Goal: Task Accomplishment & Management: Manage account settings

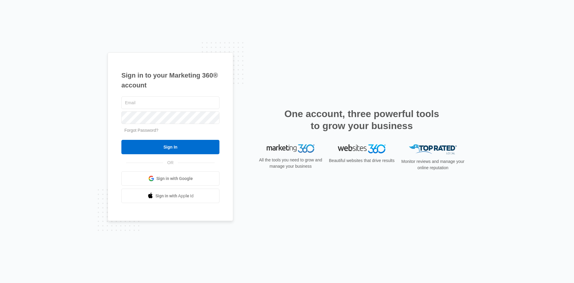
type input "[EMAIL_ADDRESS][DOMAIN_NAME]"
click at [135, 139] on form "plumbingsolutions92@yahoo.com Forgot Password? Sign In" at bounding box center [170, 124] width 98 height 59
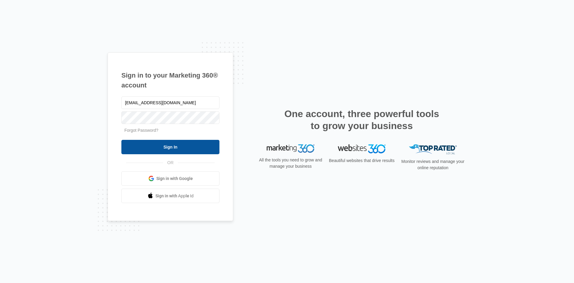
click at [136, 143] on input "Sign In" at bounding box center [170, 147] width 98 height 14
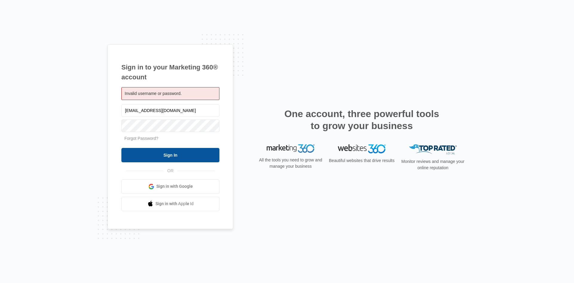
click at [127, 152] on input "Sign In" at bounding box center [170, 155] width 98 height 14
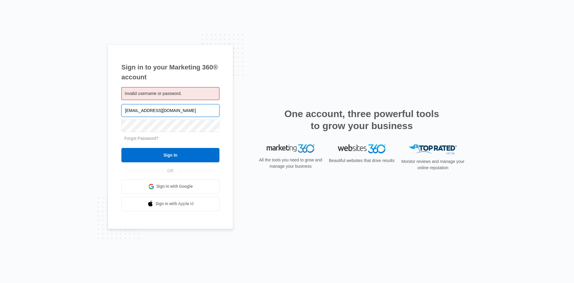
drag, startPoint x: 230, startPoint y: 117, endPoint x: 194, endPoint y: 112, distance: 36.2
click at [194, 112] on input "[EMAIL_ADDRESS][DOMAIN_NAME]" at bounding box center [170, 110] width 98 height 13
click at [195, 109] on input "plumbingsolutions92@yahoo.com" at bounding box center [170, 110] width 98 height 13
click at [192, 113] on input "[EMAIL_ADDRESS][DOMAIN_NAME]" at bounding box center [170, 110] width 98 height 13
type input "p"
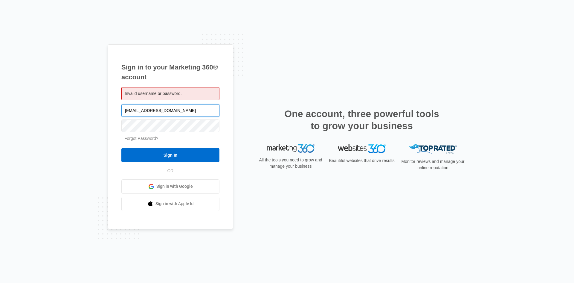
click at [188, 107] on input "[EMAIL_ADDRESS][DOMAIN_NAME]" at bounding box center [170, 110] width 98 height 13
type input "p"
click at [144, 114] on input "text" at bounding box center [170, 110] width 98 height 13
type input "[EMAIL_ADDRESS][DOMAIN_NAME]"
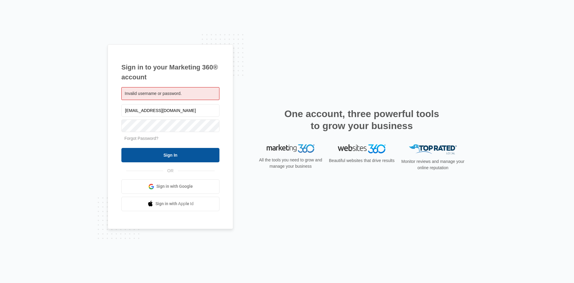
click at [167, 157] on input "Sign In" at bounding box center [170, 155] width 98 height 14
click at [170, 184] on span "Sign in with Google" at bounding box center [174, 186] width 36 height 6
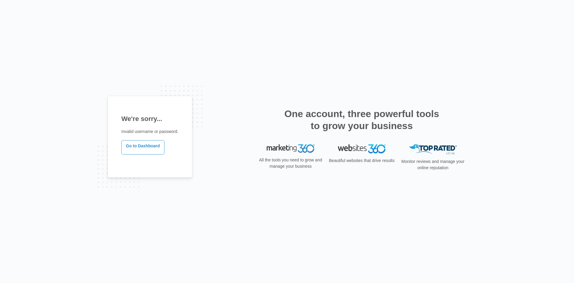
click at [219, 145] on div "We're sorry... Invalid username or password. Go to Dashboard One account, three…" at bounding box center [287, 142] width 359 height 92
click at [151, 145] on link "Go to Dashboard" at bounding box center [142, 147] width 43 height 14
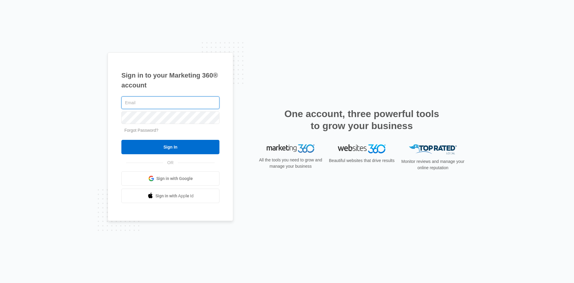
type input "[EMAIL_ADDRESS][DOMAIN_NAME]"
click at [196, 103] on input "[EMAIL_ADDRESS][DOMAIN_NAME]" at bounding box center [170, 102] width 98 height 13
click at [285, 20] on div "Sign in to your Marketing 360® account [EMAIL_ADDRESS][DOMAIN_NAME] Forgot Pass…" at bounding box center [287, 141] width 574 height 283
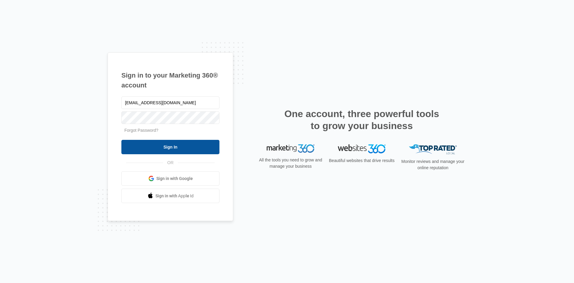
click at [190, 142] on input "Sign In" at bounding box center [170, 147] width 98 height 14
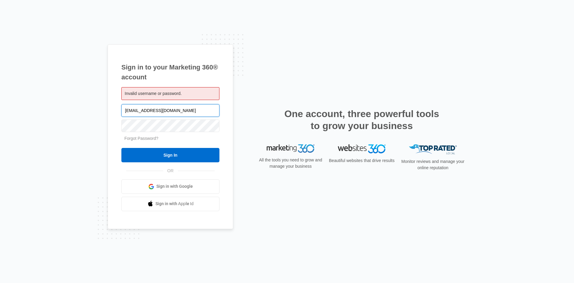
click at [191, 109] on input "[EMAIL_ADDRESS][DOMAIN_NAME]" at bounding box center [170, 110] width 98 height 13
type input "p"
type input "I"
click at [288, 185] on div "Sign in to your Marketing 360® account Invalid username or password. Sign In" at bounding box center [287, 141] width 359 height 194
click at [138, 111] on input "text" at bounding box center [170, 110] width 98 height 13
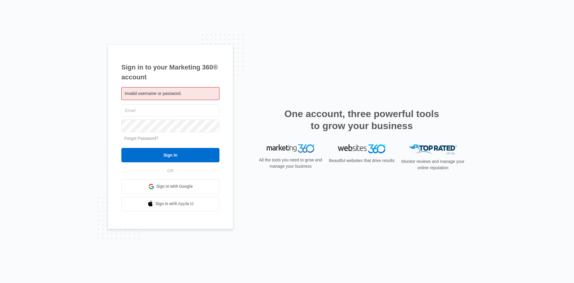
click at [404, 204] on div "Sign in to your Marketing 360® account Invalid username or password. Sign In" at bounding box center [287, 141] width 359 height 194
click at [385, 71] on div "Sign in to your Marketing 360® account Invalid username or password. Sign In" at bounding box center [287, 141] width 359 height 194
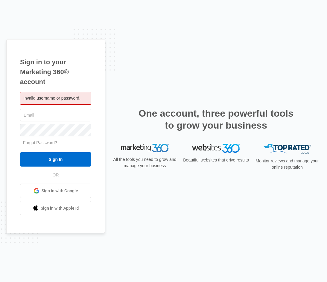
click at [305, 62] on div "Sign in to your Marketing 360® account Invalid username or password. Sign In" at bounding box center [163, 141] width 314 height 204
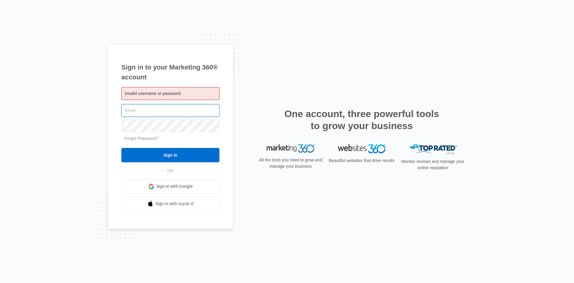
click at [154, 107] on input "text" at bounding box center [170, 110] width 98 height 13
click at [130, 88] on div "Invalid username or password." at bounding box center [170, 93] width 98 height 13
click at [144, 112] on input "text" at bounding box center [170, 110] width 98 height 13
click at [92, 124] on div "Sign in to your Marketing 360® account Invalid username or password." at bounding box center [287, 141] width 574 height 283
click at [419, 83] on div "Sign in to your Marketing 360® account Invalid username or password. Sign In" at bounding box center [287, 141] width 359 height 194
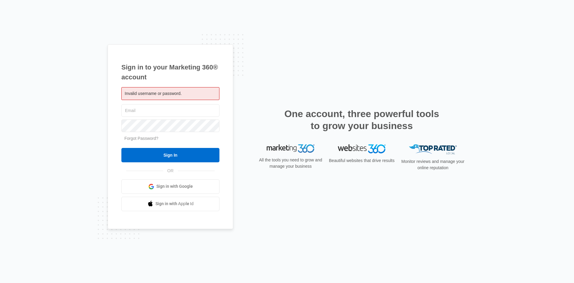
click at [192, 118] on div at bounding box center [170, 125] width 98 height 15
click at [193, 115] on input "text" at bounding box center [170, 110] width 98 height 13
type input "[EMAIL_ADDRESS][DOMAIN_NAME]"
click at [174, 150] on input "Sign In" at bounding box center [170, 155] width 98 height 14
click at [95, 139] on div "Sign in to your Marketing 360® account Invalid username or password. [EMAIL_ADD…" at bounding box center [287, 141] width 574 height 283
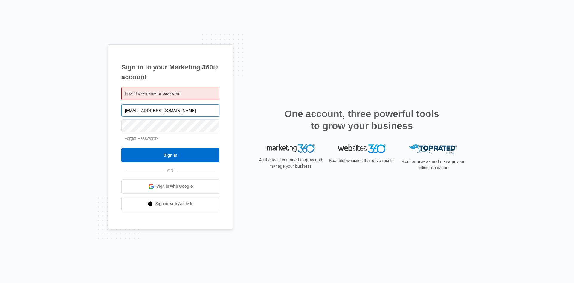
click at [192, 108] on input "[EMAIL_ADDRESS][DOMAIN_NAME]" at bounding box center [170, 110] width 98 height 13
type input "p"
